Goal: Task Accomplishment & Management: Manage account settings

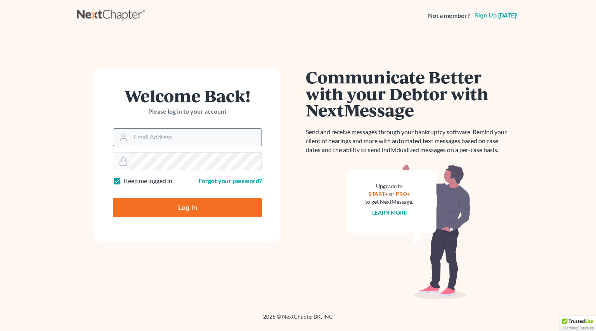
click at [161, 134] on input "Email Address" at bounding box center [196, 137] width 131 height 17
type input "[EMAIL_ADDRESS][DOMAIN_NAME]"
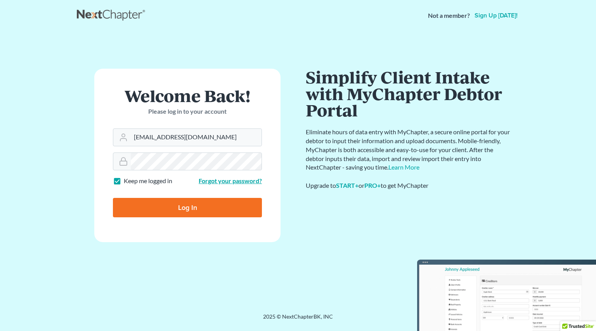
click at [230, 181] on link "Forgot your password?" at bounding box center [230, 180] width 63 height 7
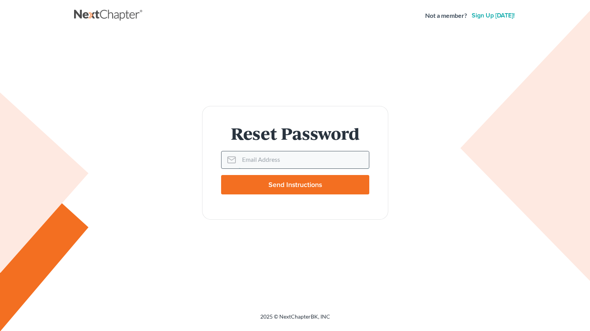
click at [278, 161] on input "Email Address" at bounding box center [304, 159] width 130 height 17
type input "[EMAIL_ADDRESS][DOMAIN_NAME]"
click at [221, 175] on input "Send Instructions" at bounding box center [295, 184] width 148 height 19
